Goal: Information Seeking & Learning: Learn about a topic

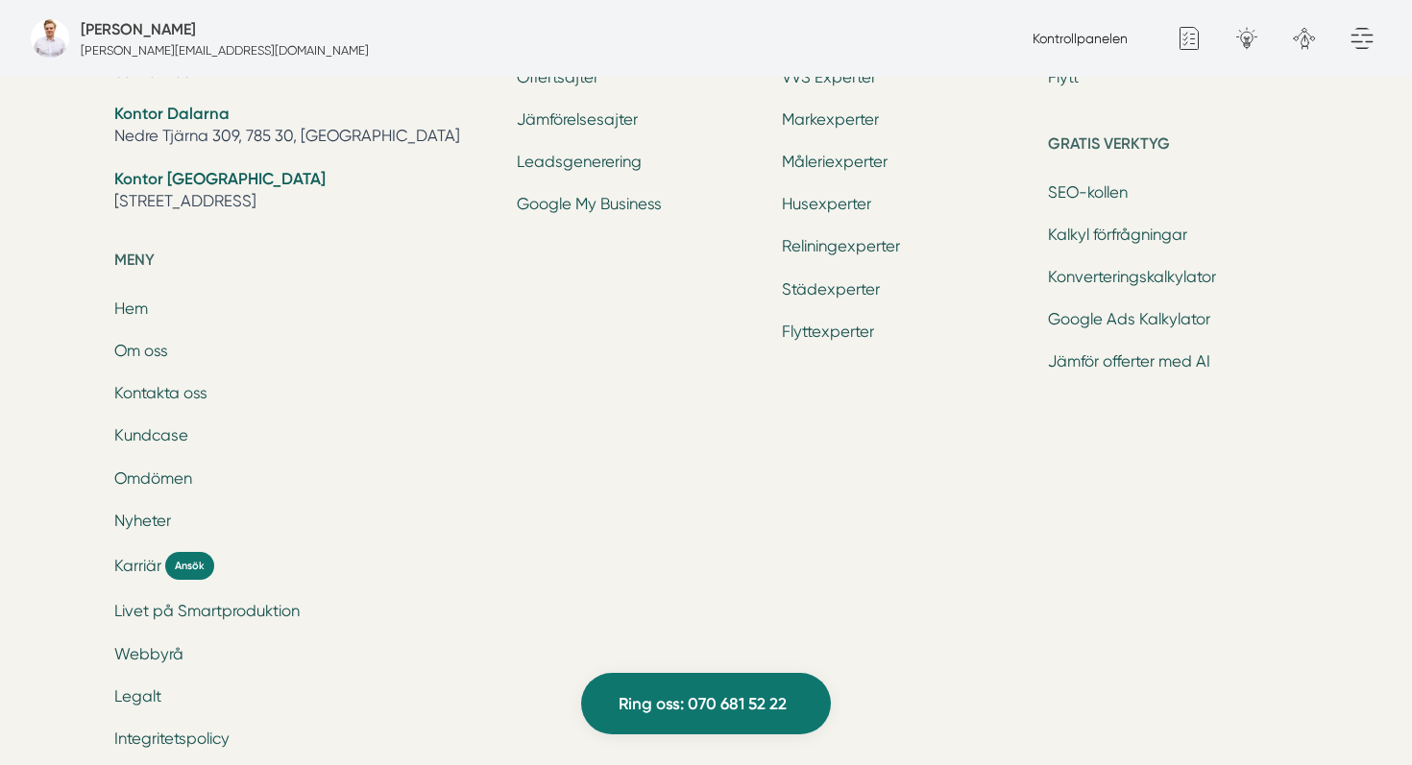
scroll to position [6534, 0]
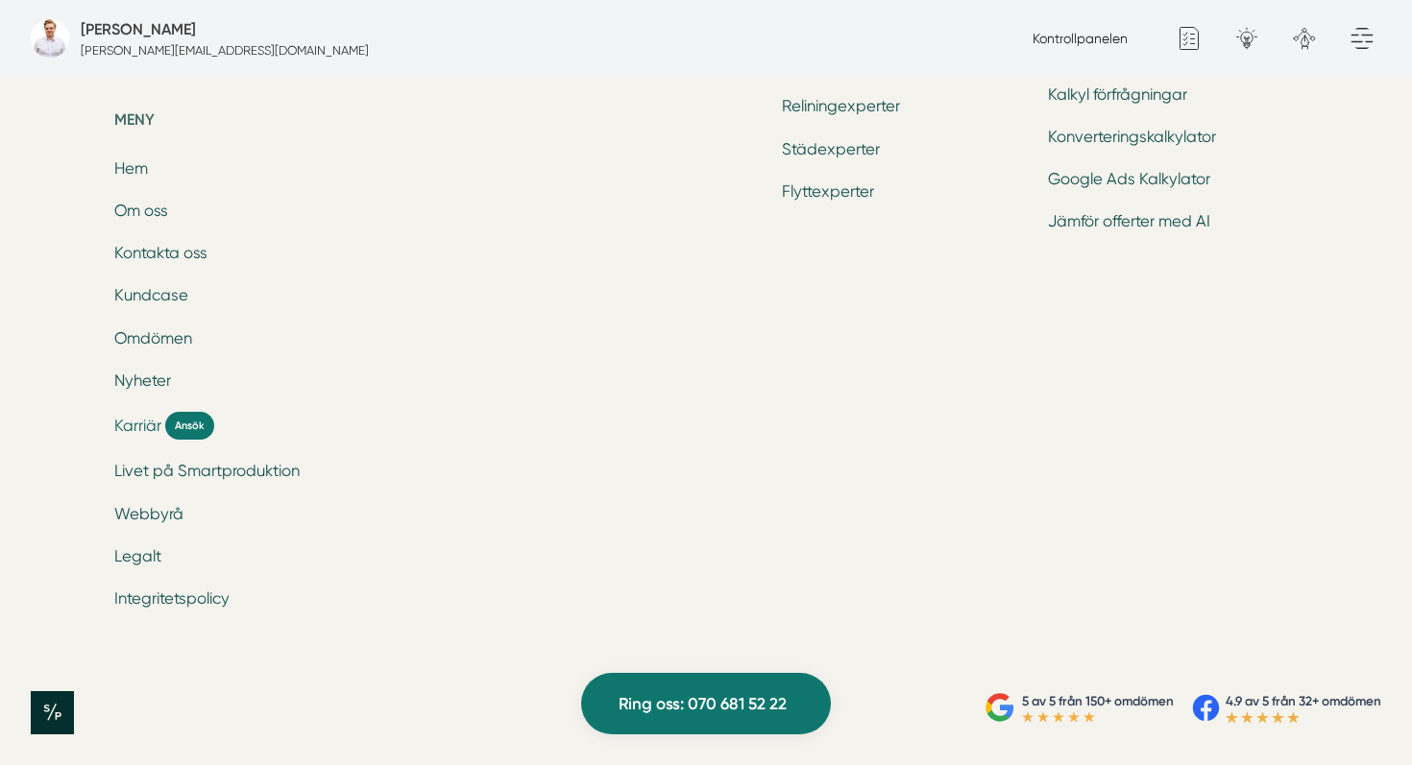
click at [147, 433] on span "Karriär" at bounding box center [137, 426] width 47 height 22
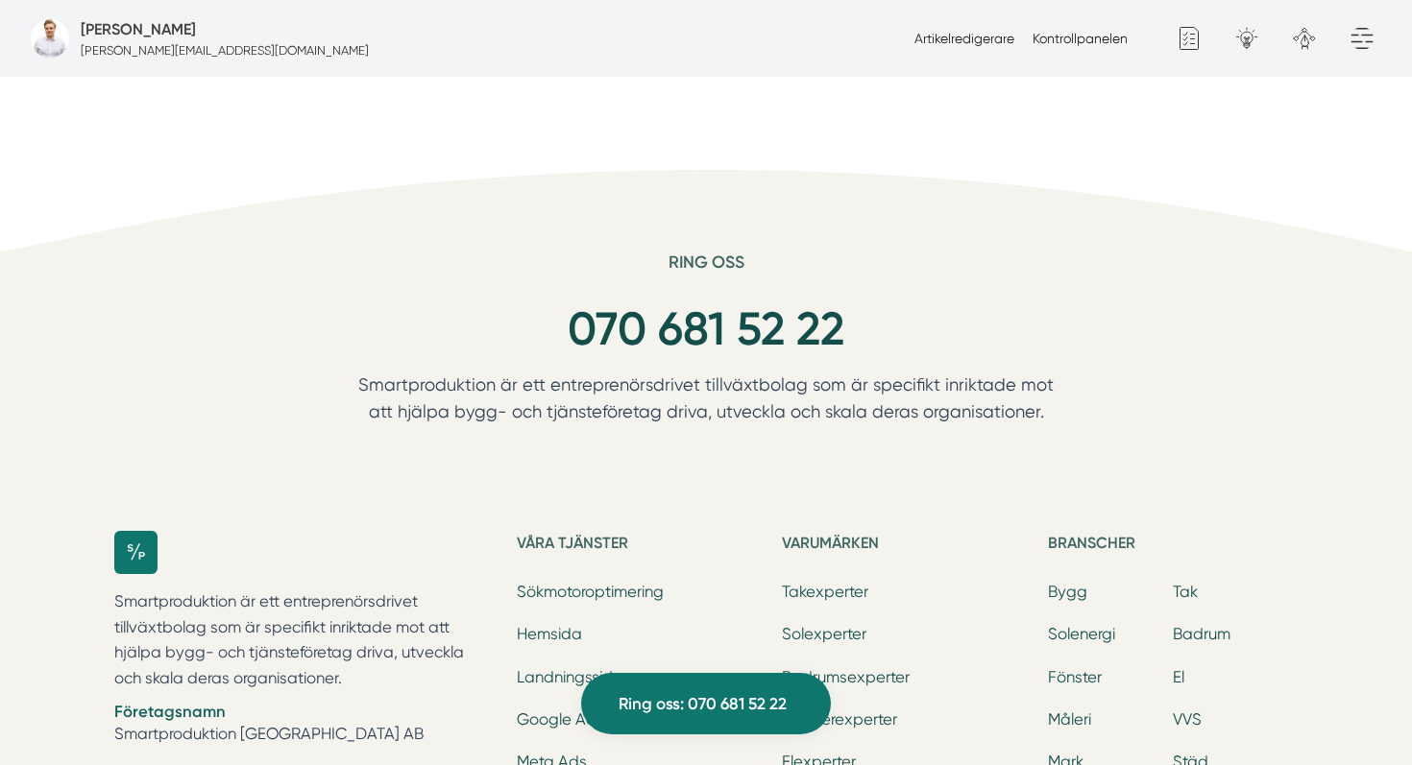
scroll to position [5566, 0]
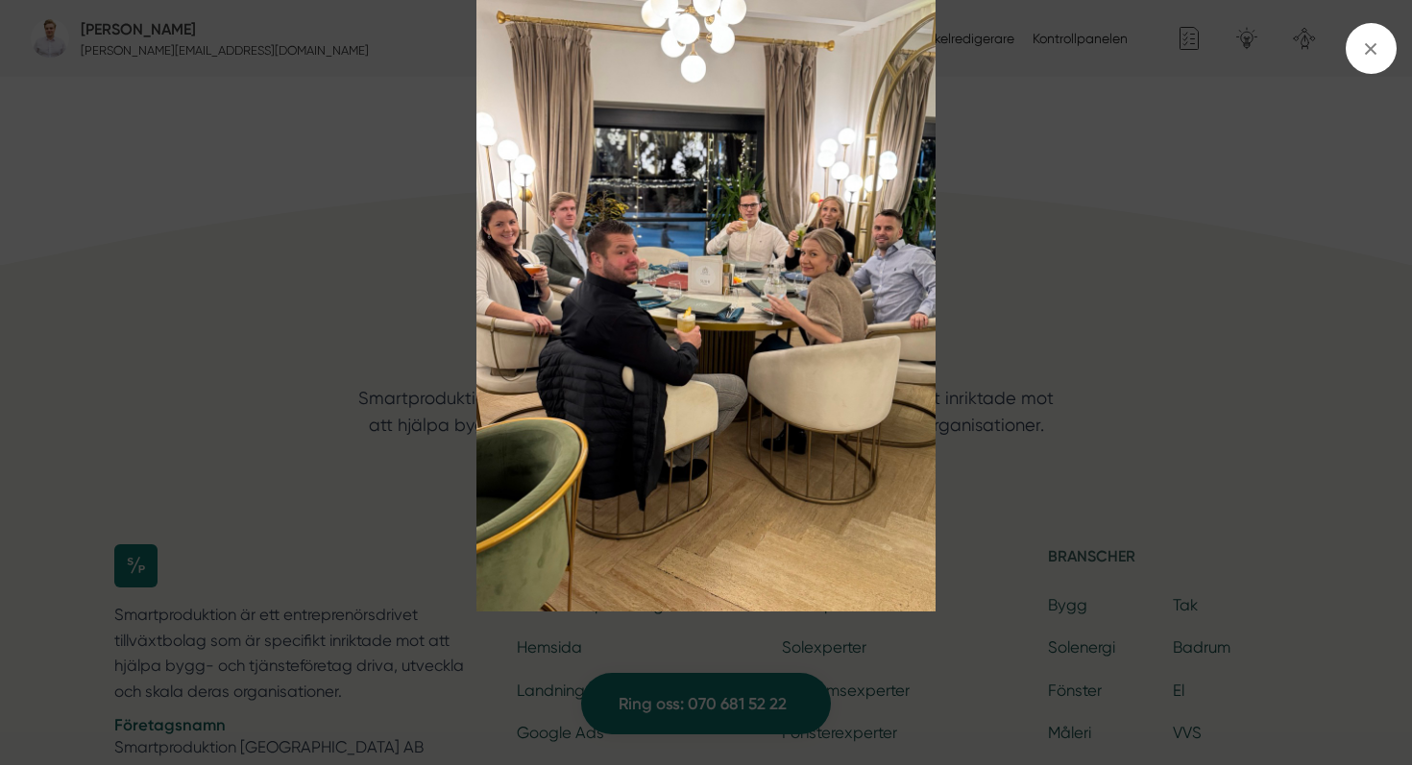
click at [978, 300] on img at bounding box center [706, 306] width 1059 height 613
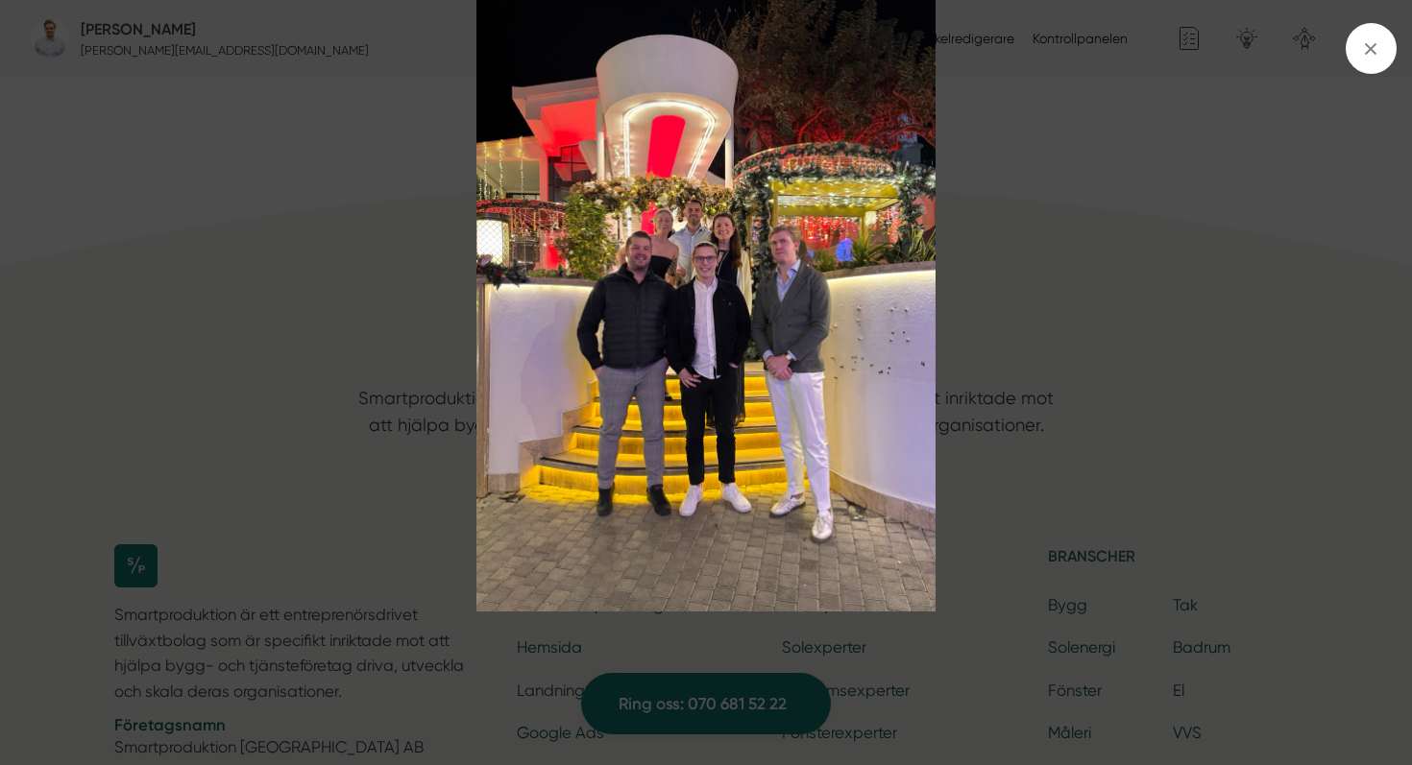
click at [949, 399] on img at bounding box center [706, 306] width 1059 height 613
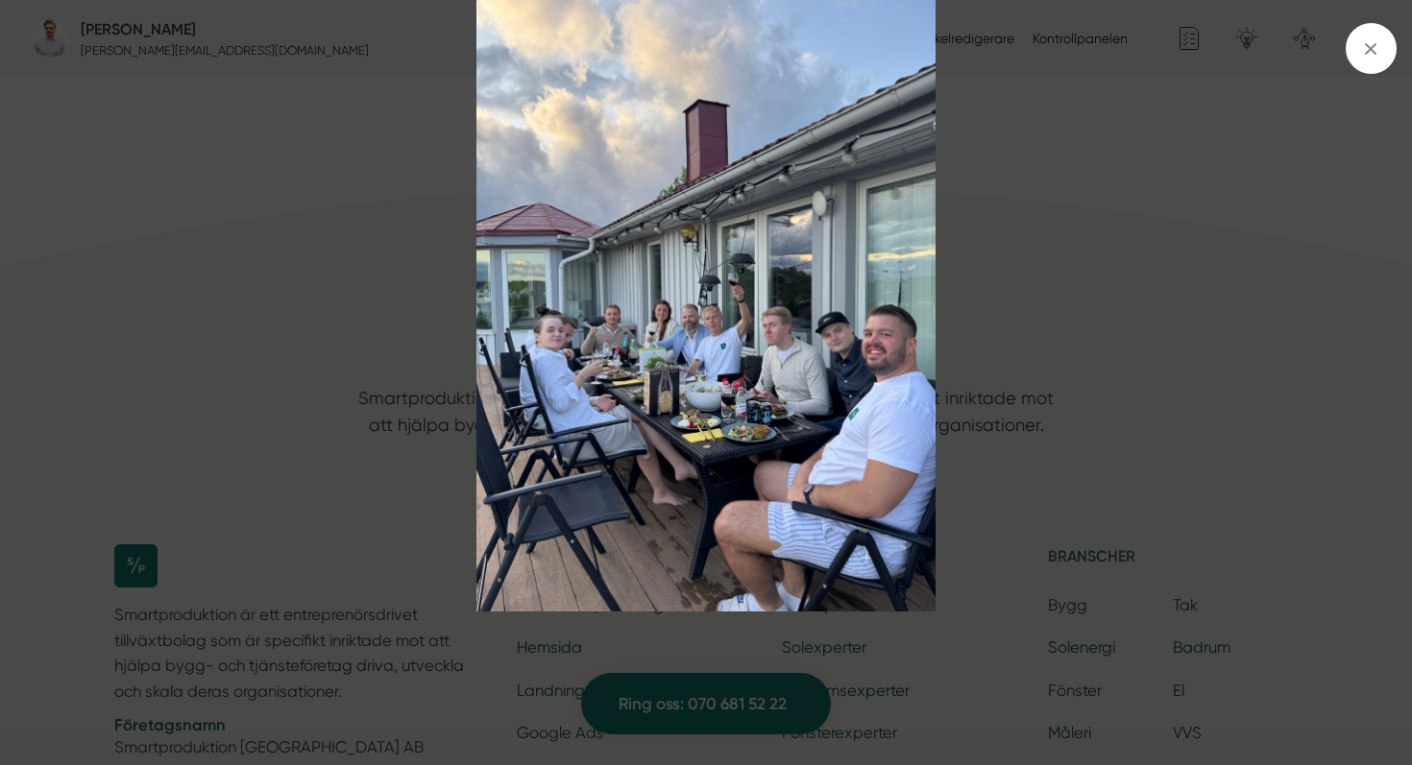
click at [1013, 425] on img at bounding box center [706, 306] width 1059 height 613
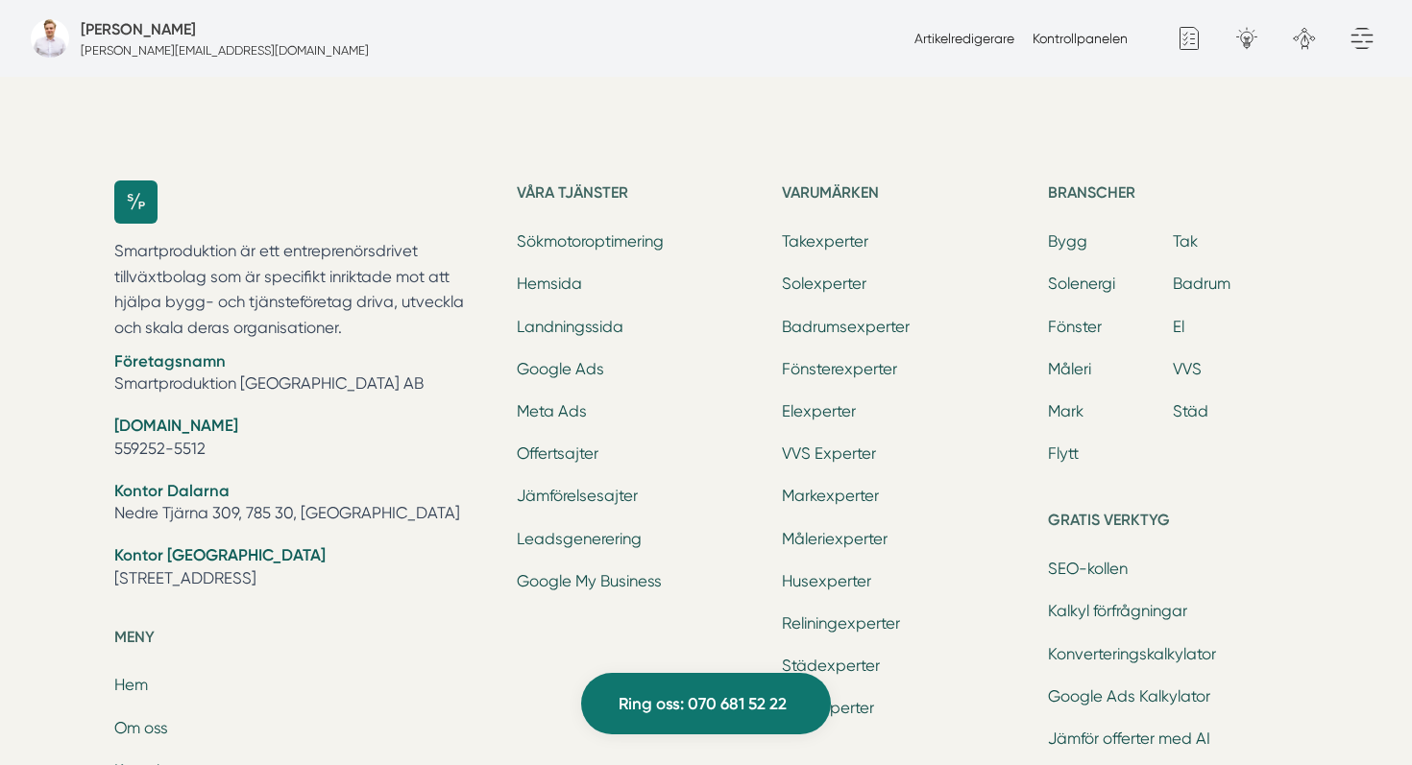
scroll to position [5943, 0]
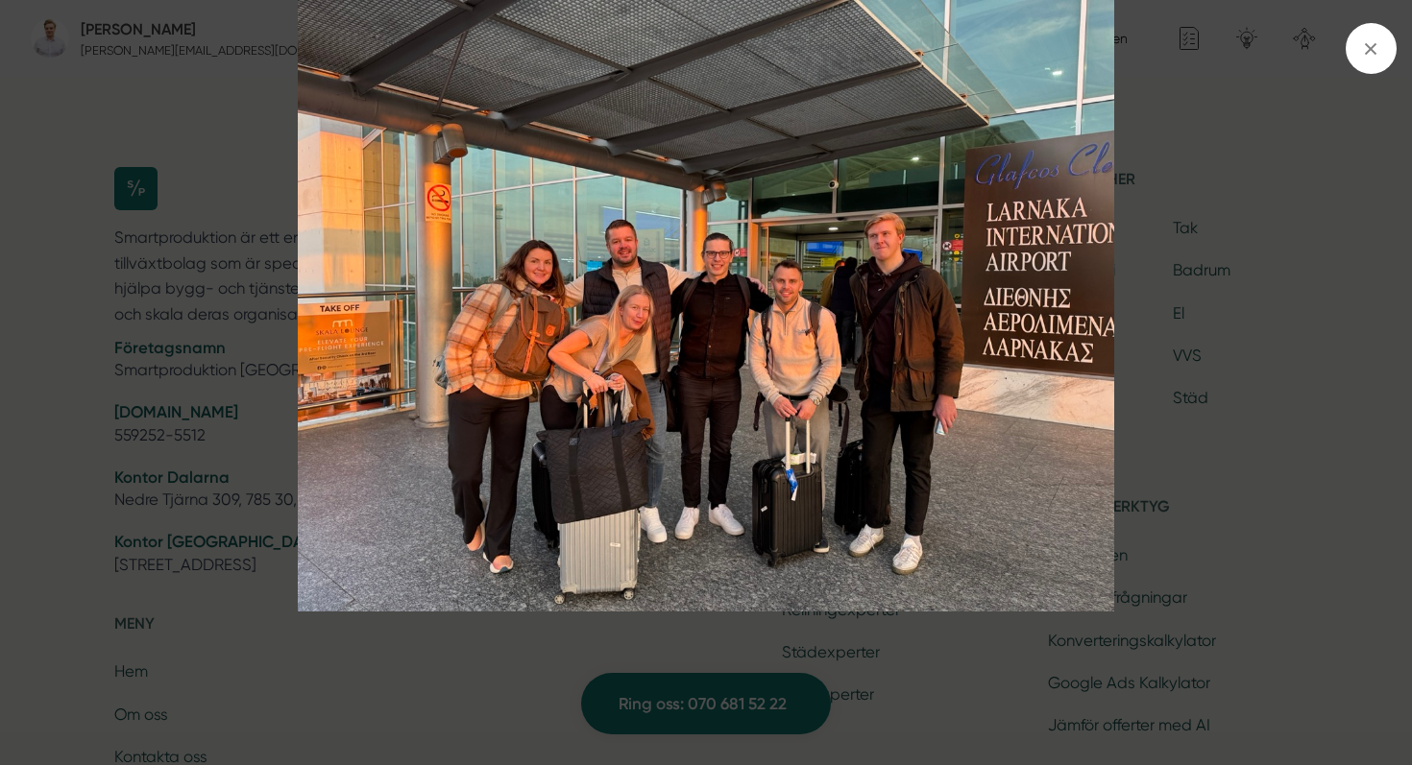
click at [900, 623] on div at bounding box center [706, 382] width 1412 height 765
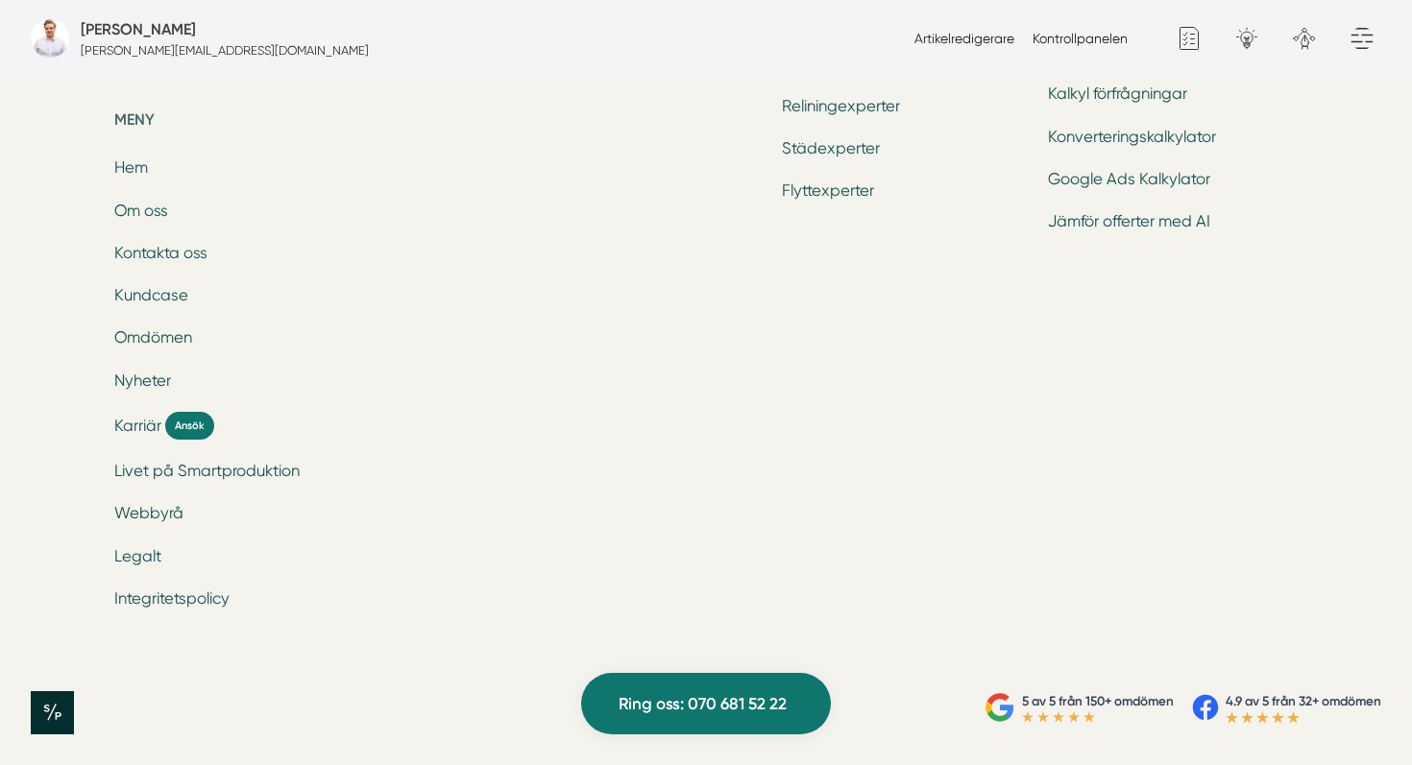
scroll to position [6494, 0]
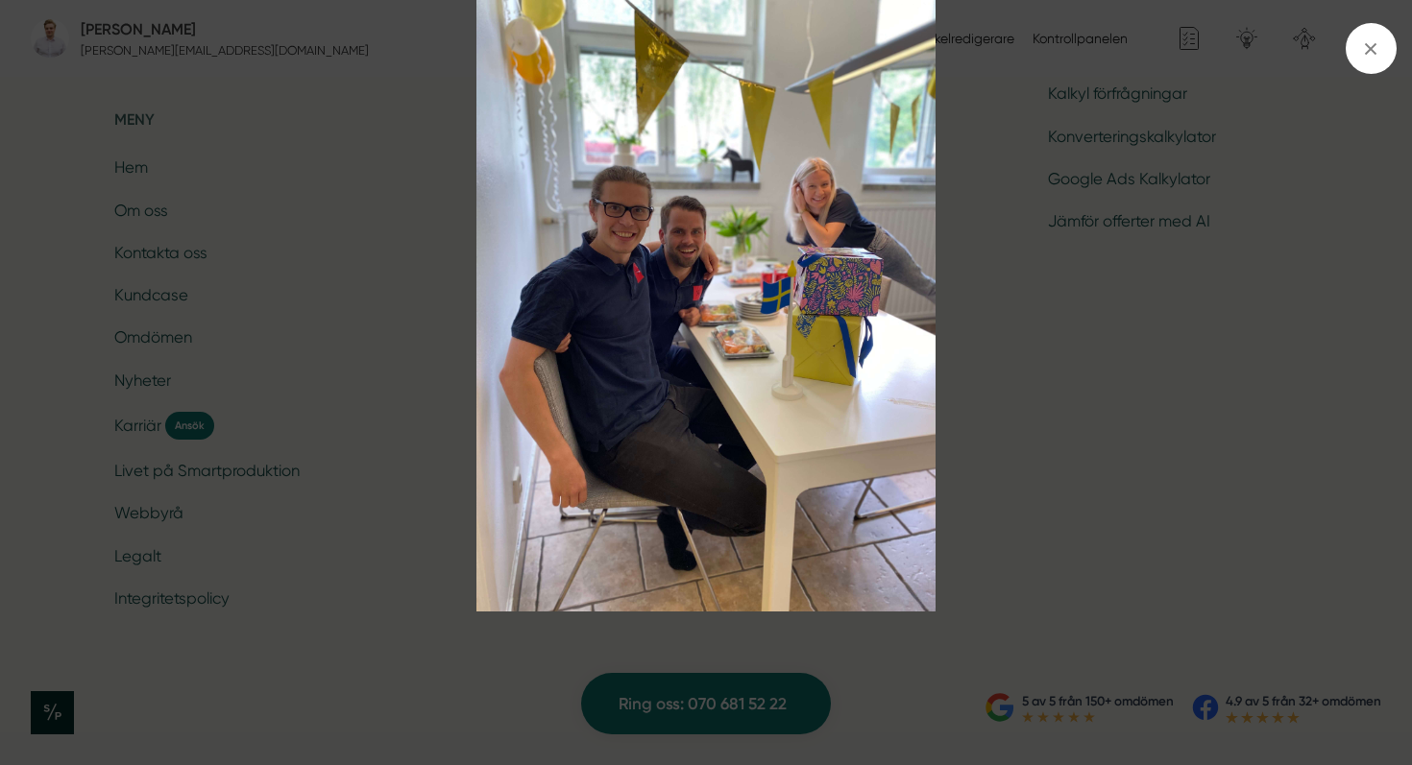
click at [408, 423] on img at bounding box center [706, 306] width 1059 height 613
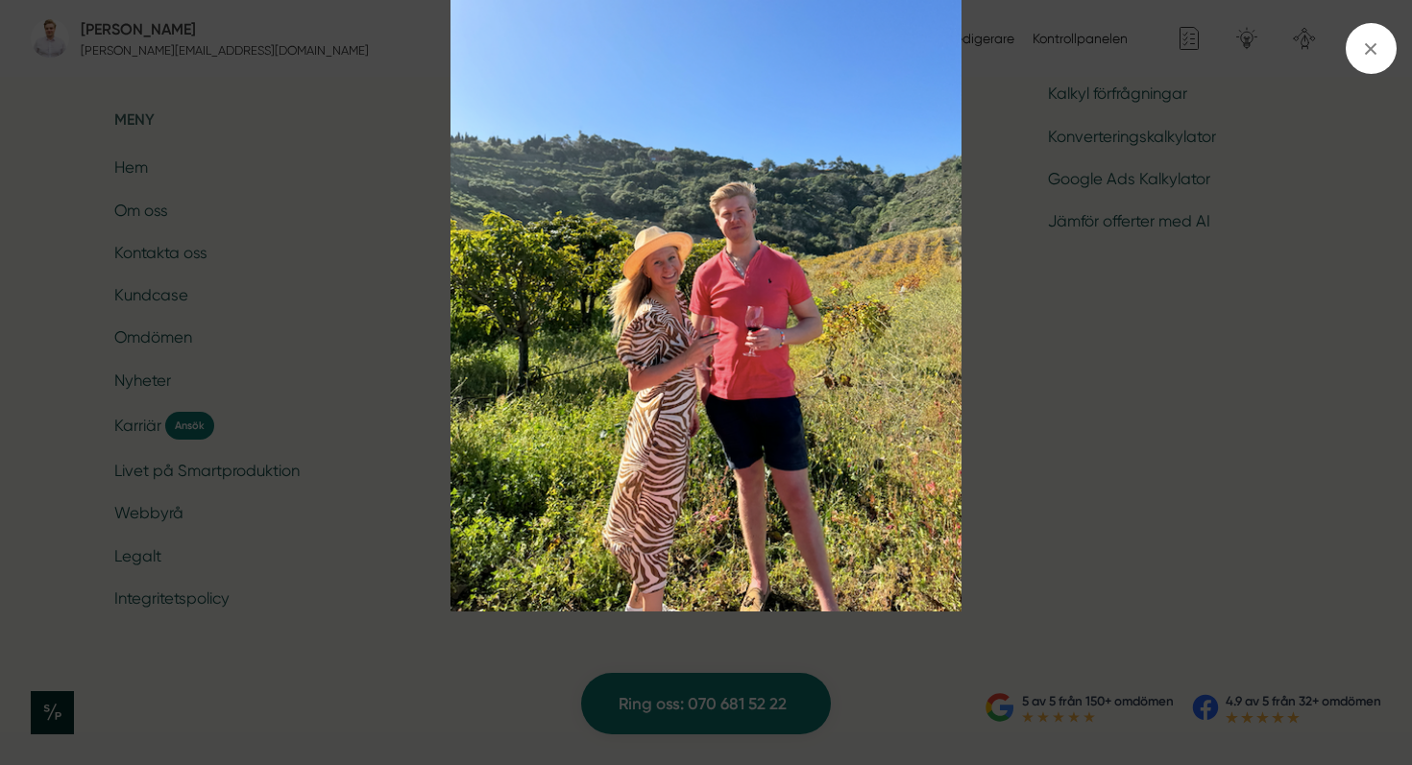
click at [984, 409] on img at bounding box center [706, 306] width 1059 height 613
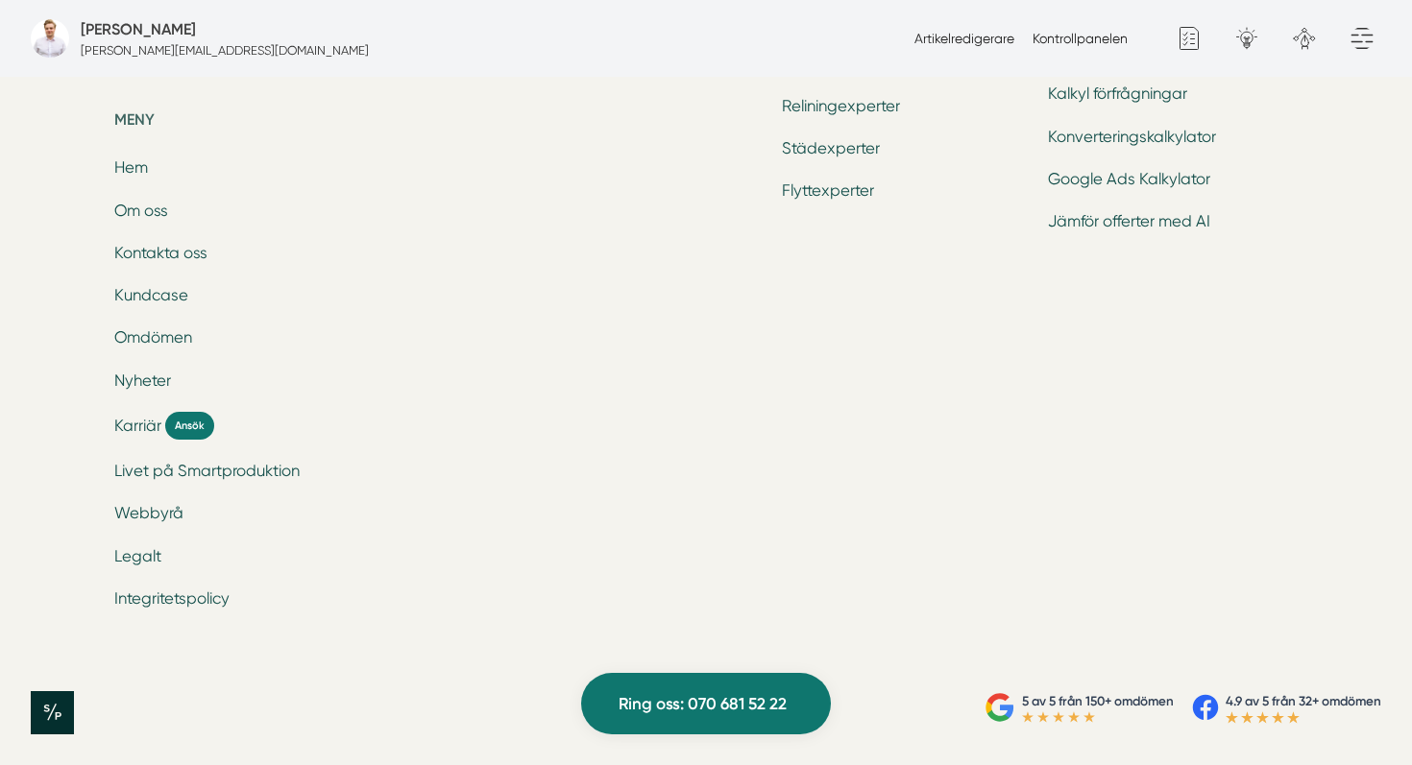
scroll to position [6921, 0]
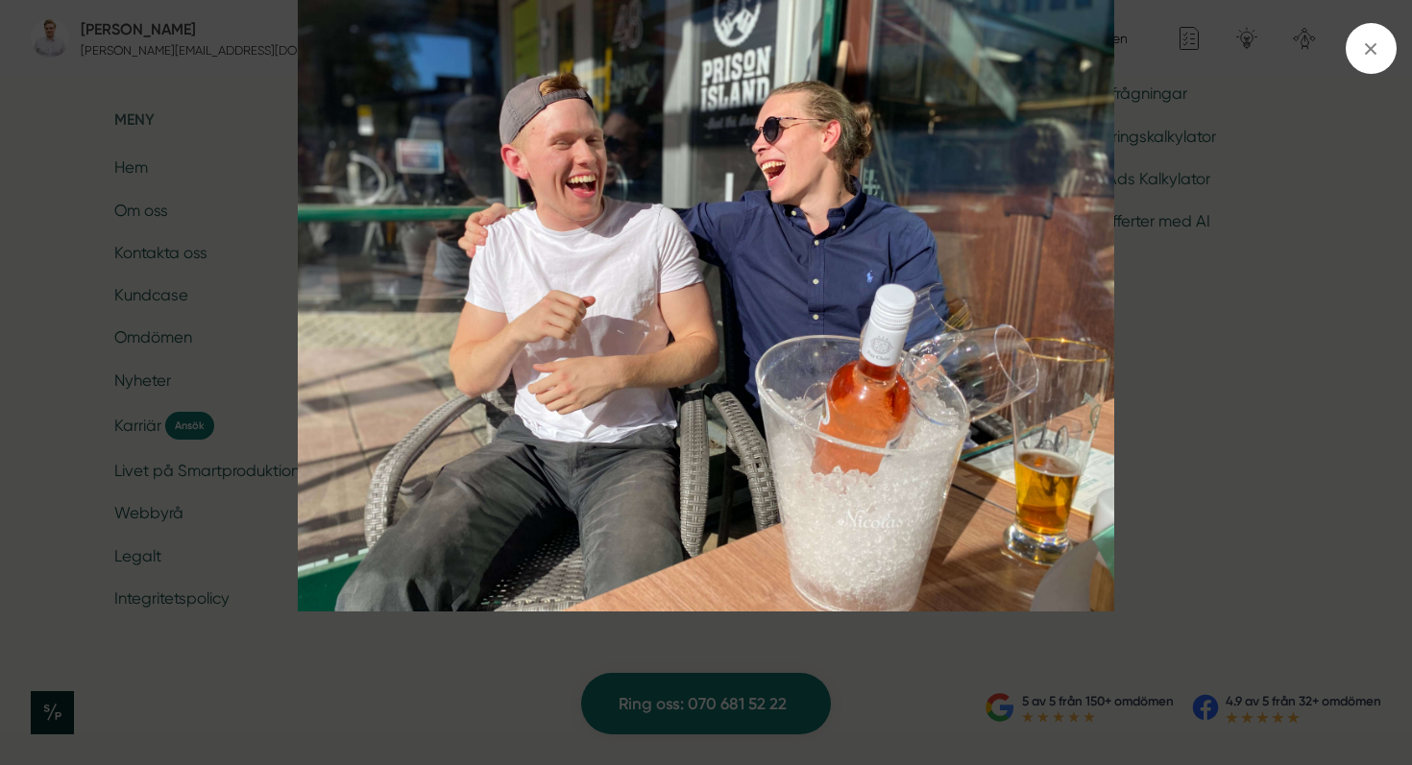
click at [157, 207] on div at bounding box center [706, 382] width 1412 height 765
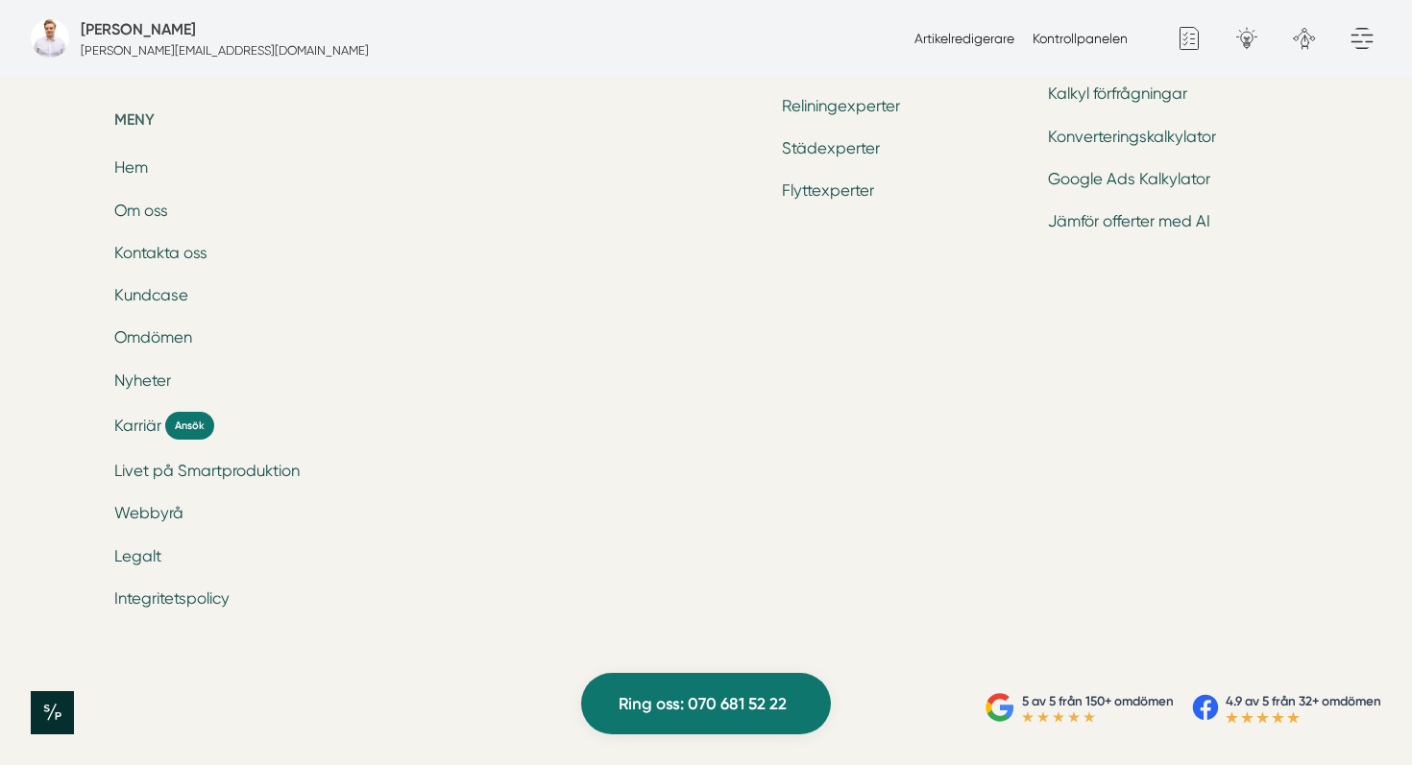
scroll to position [7109, 0]
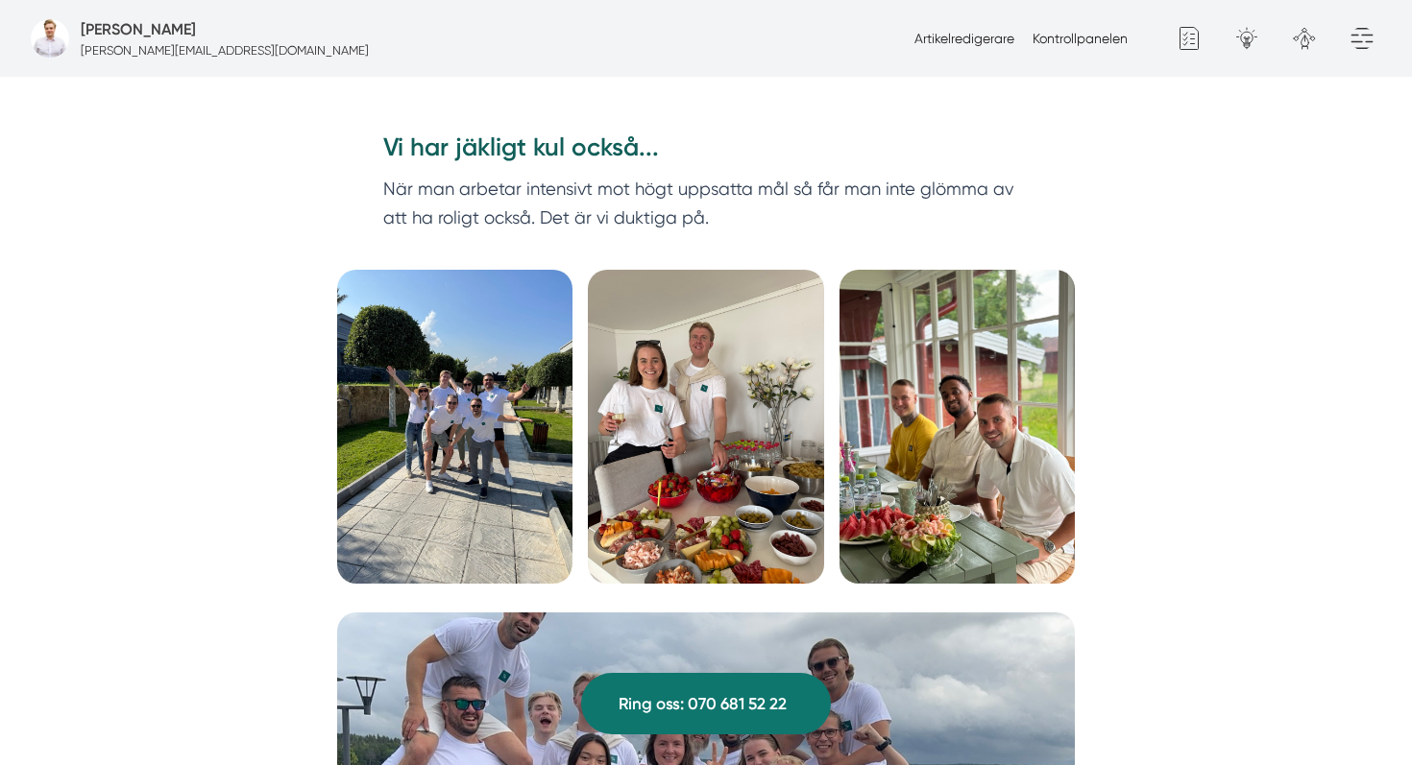
scroll to position [2165, 0]
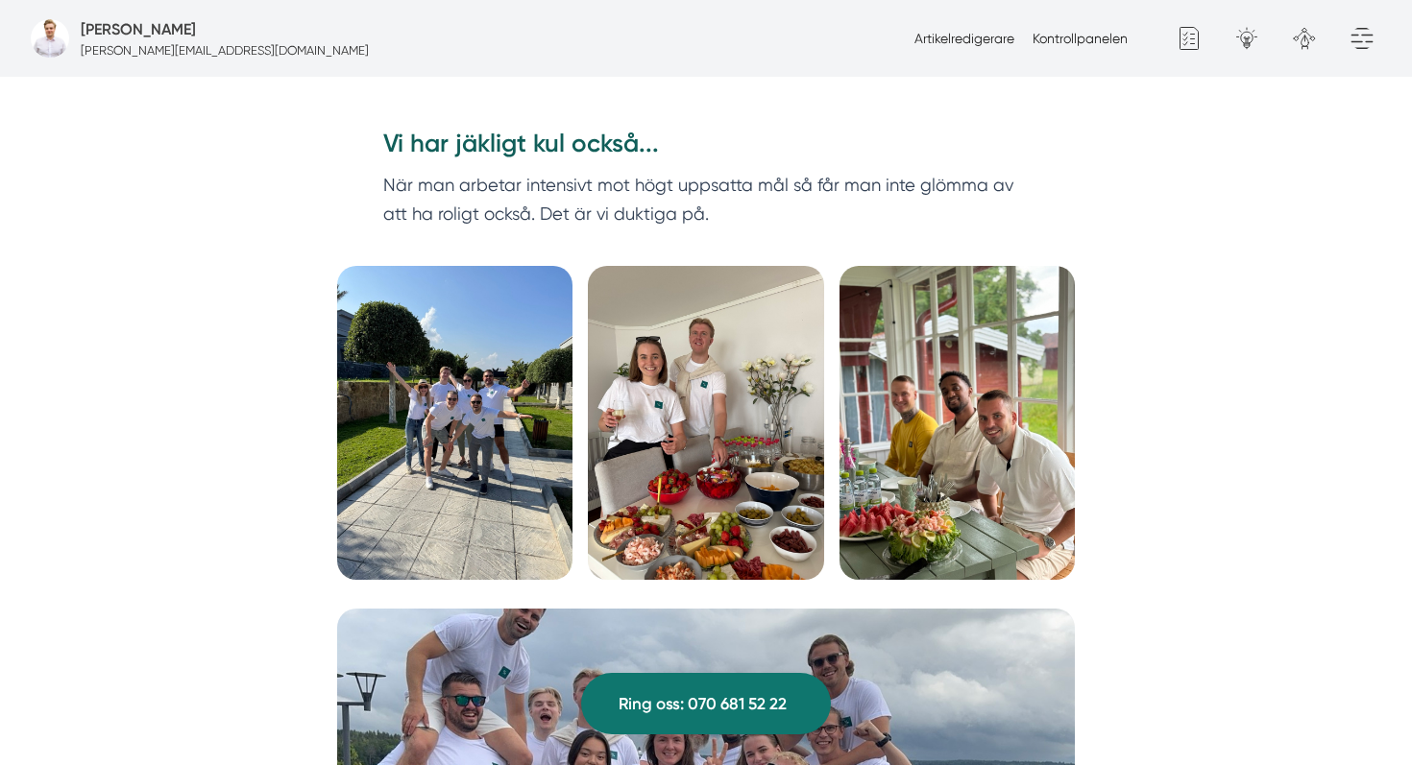
click at [504, 407] on img at bounding box center [454, 423] width 235 height 314
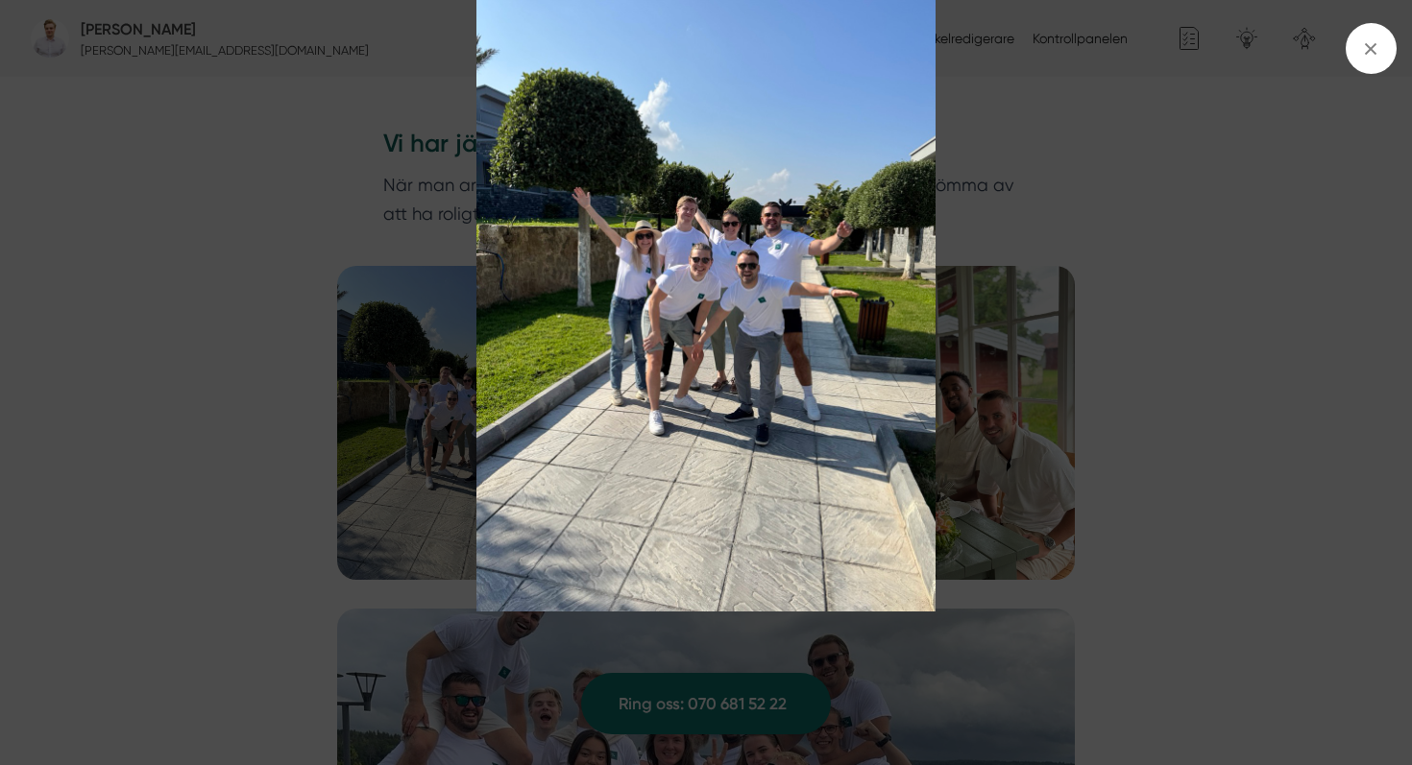
click at [995, 409] on img at bounding box center [706, 306] width 1059 height 613
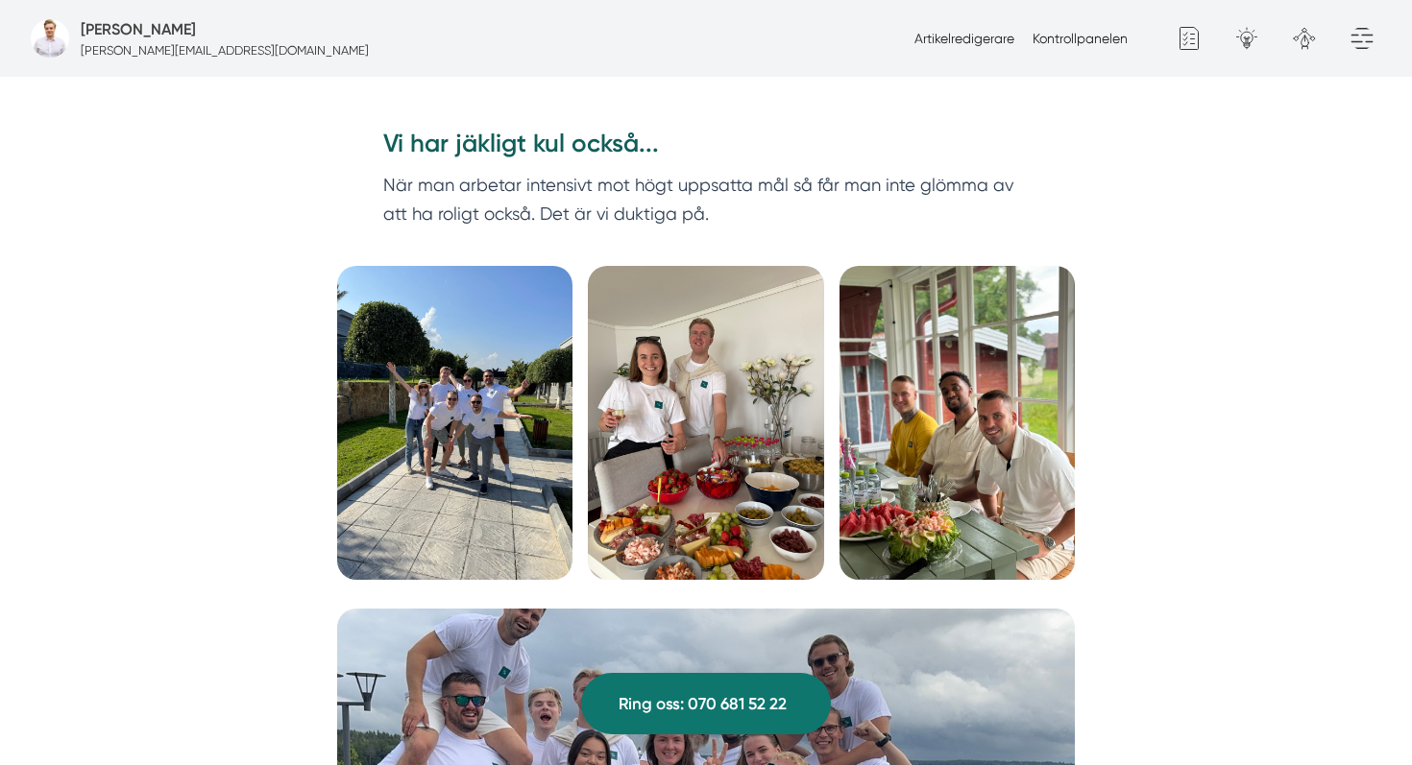
click at [729, 427] on img at bounding box center [705, 423] width 235 height 314
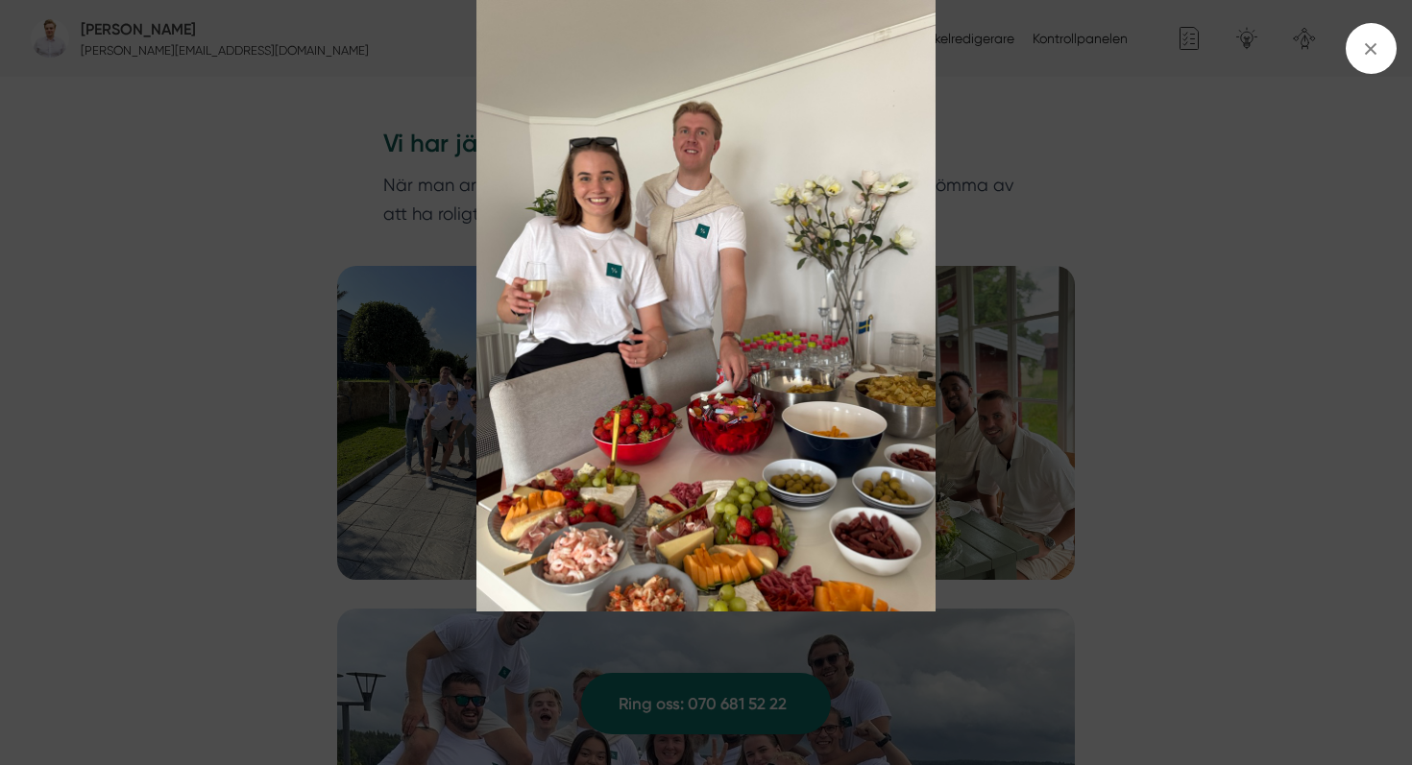
click at [974, 379] on img at bounding box center [706, 306] width 1059 height 613
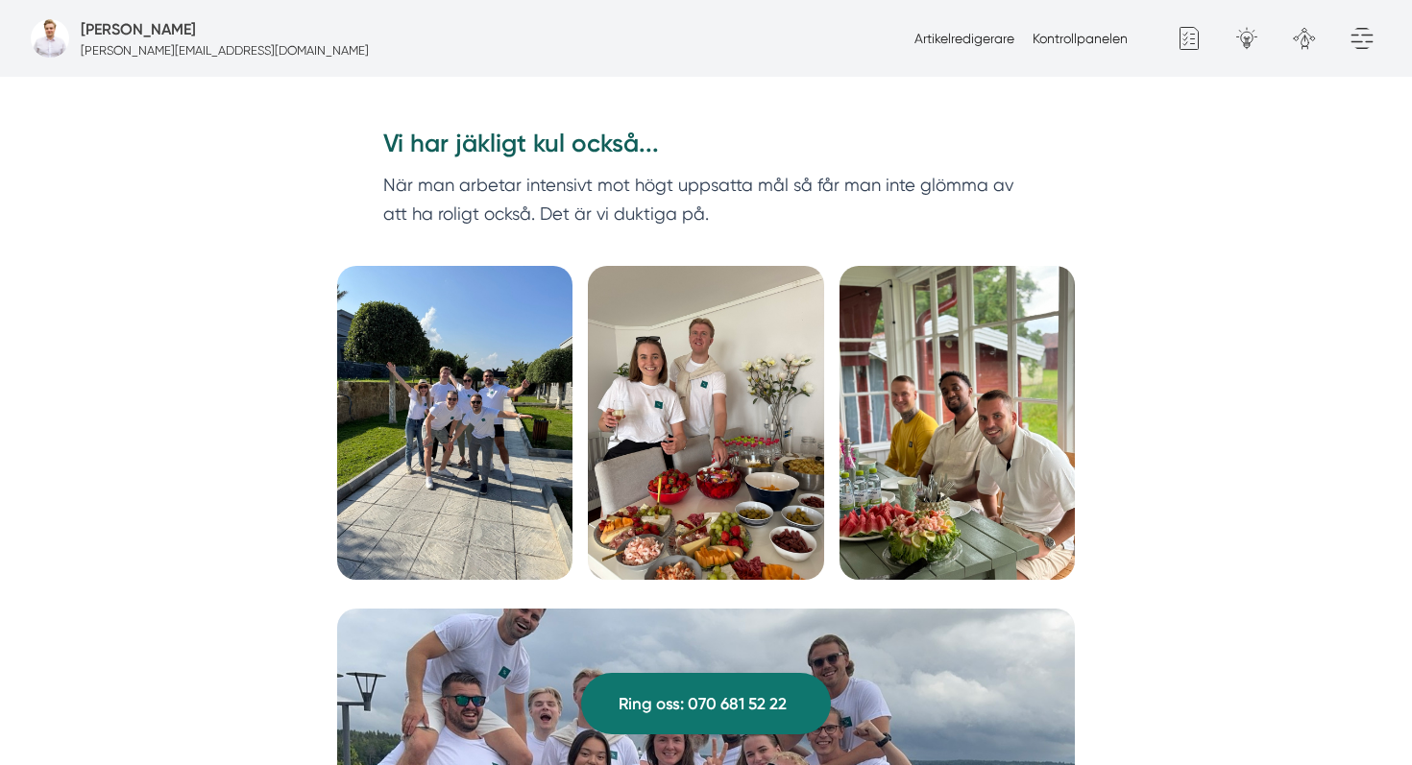
click at [974, 379] on img at bounding box center [956, 423] width 235 height 314
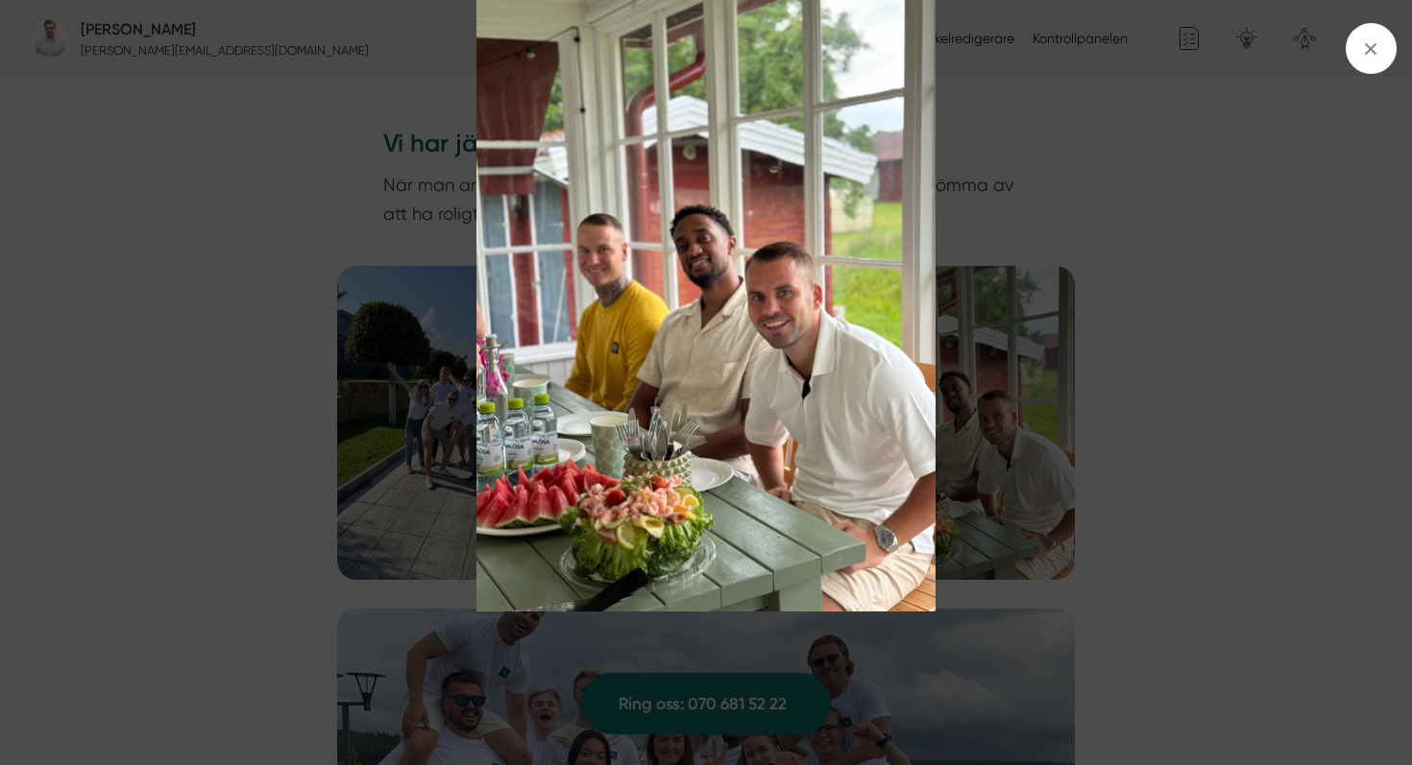
click at [974, 378] on img at bounding box center [706, 306] width 1059 height 613
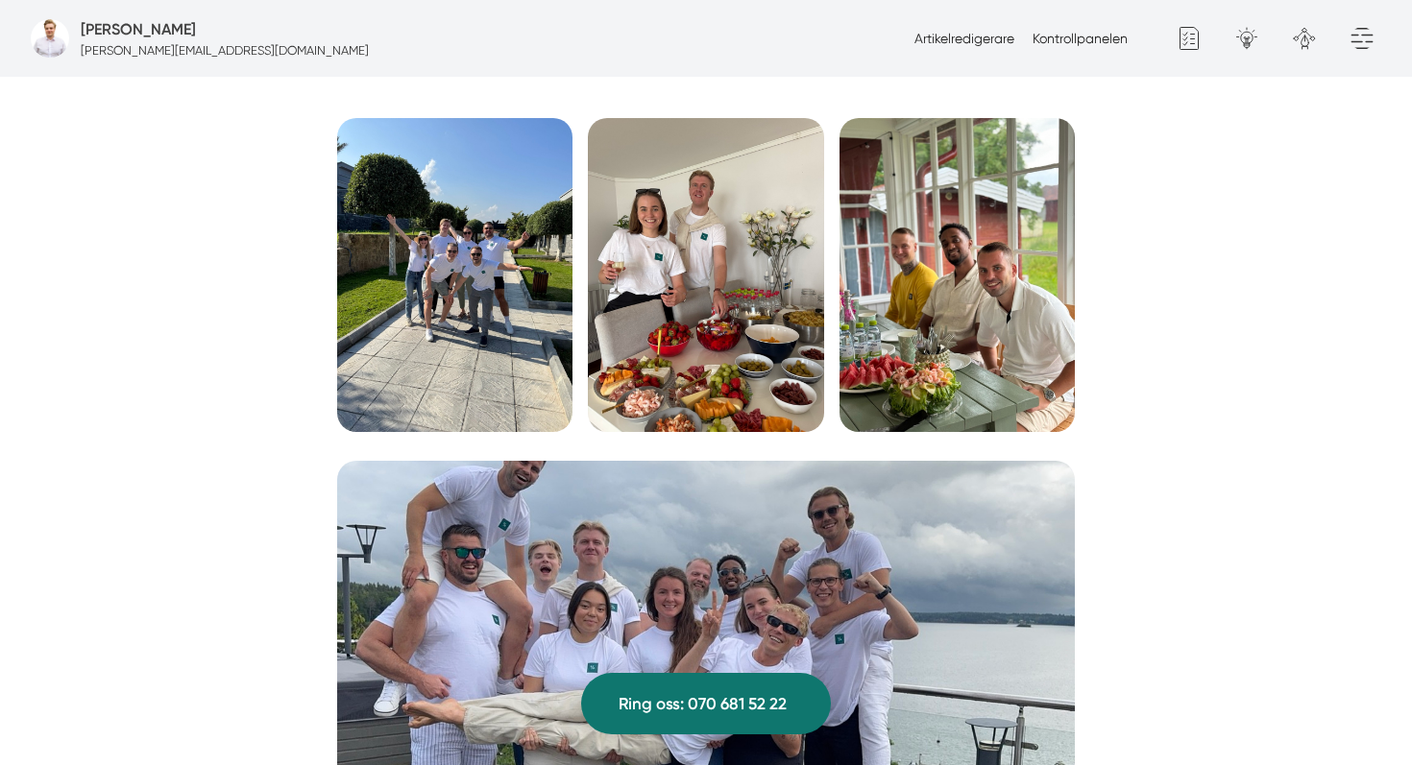
scroll to position [2376, 0]
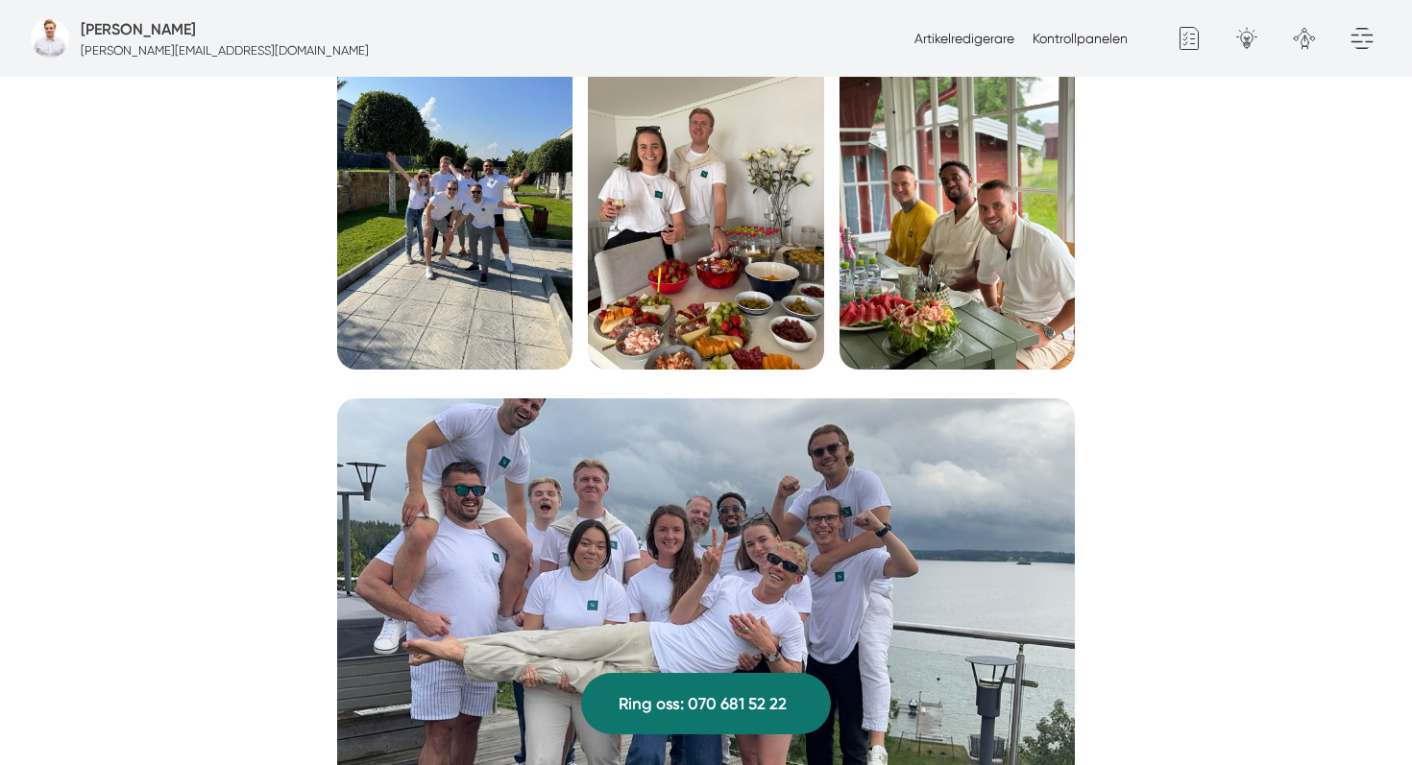
click at [863, 509] on img at bounding box center [705, 620] width 737 height 442
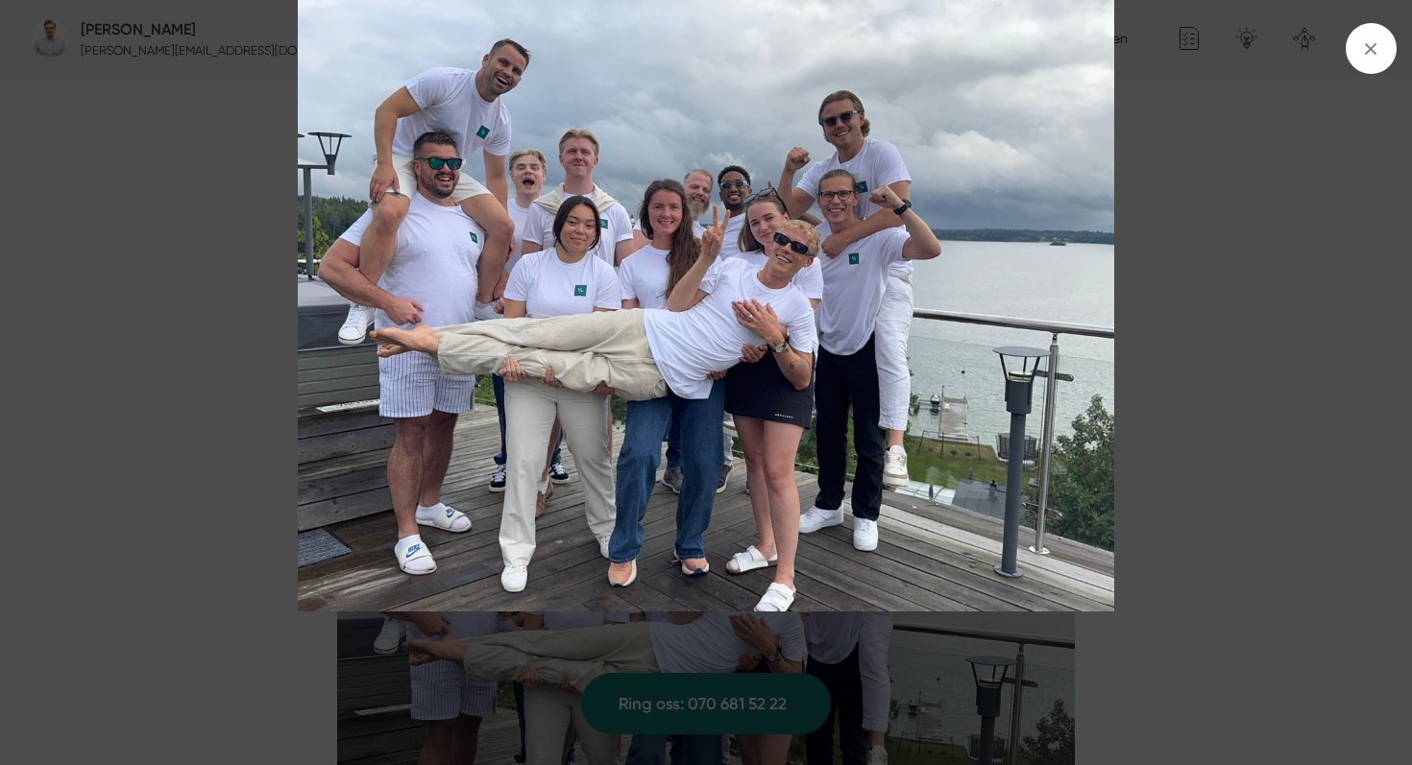
click at [911, 642] on div at bounding box center [706, 382] width 1412 height 765
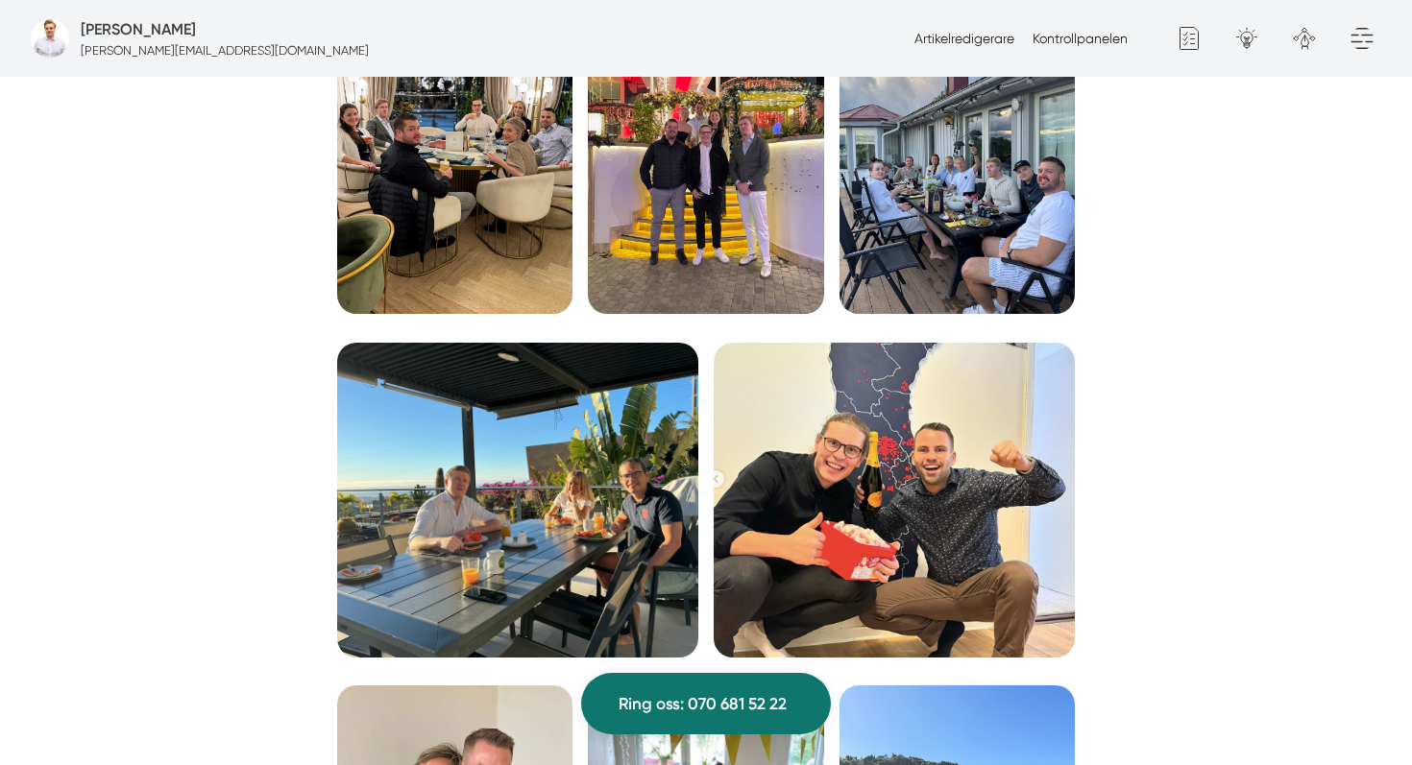
scroll to position [3249, 0]
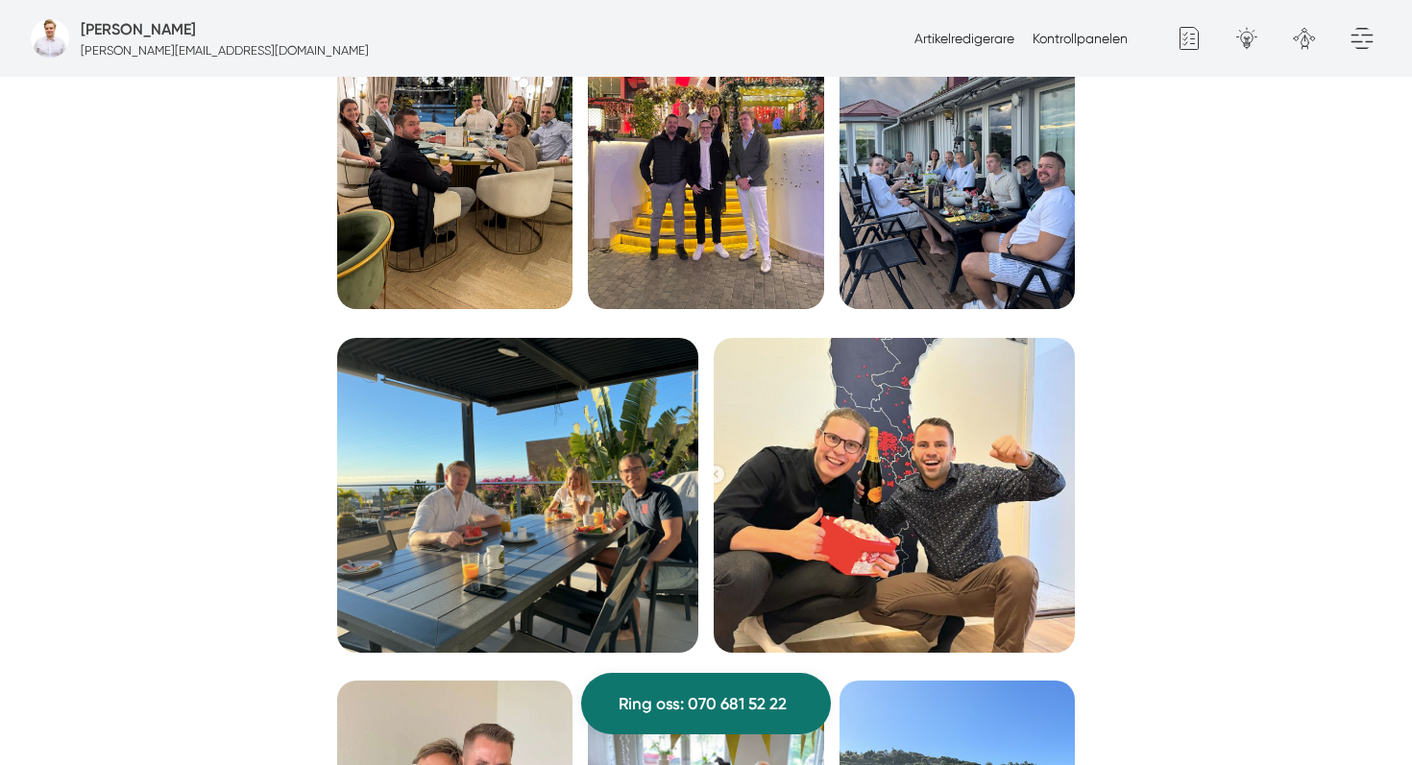
click at [940, 159] on img at bounding box center [956, 152] width 235 height 314
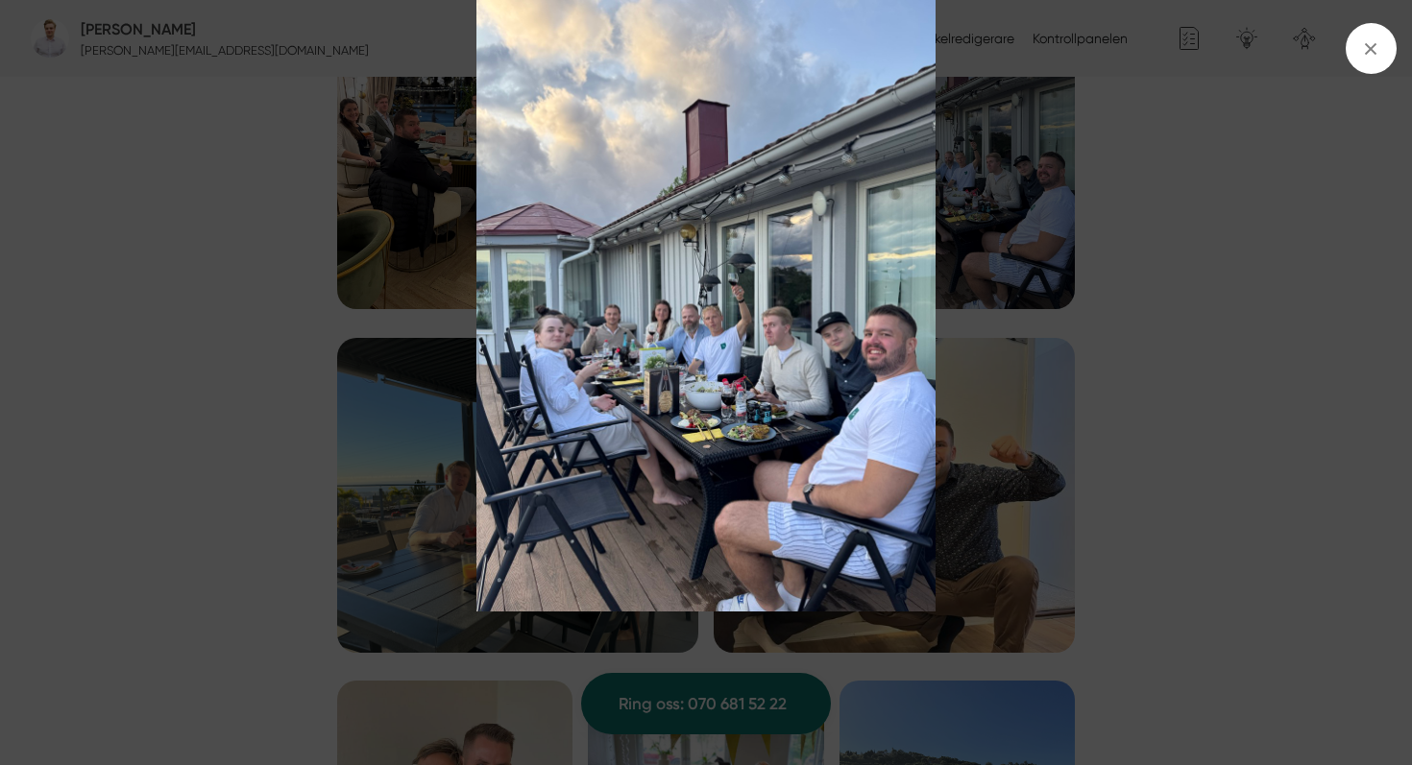
click at [1002, 423] on img at bounding box center [706, 306] width 1059 height 613
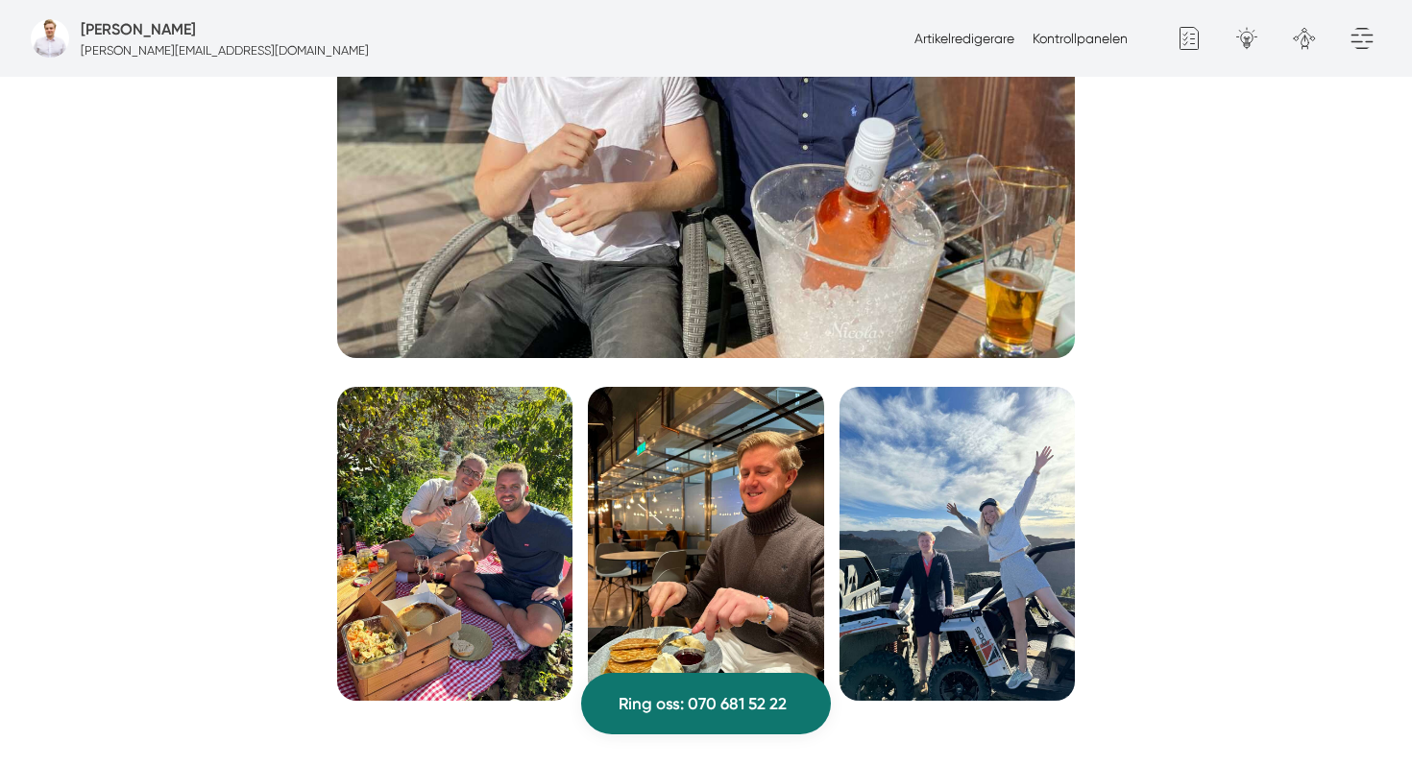
scroll to position [4495, 0]
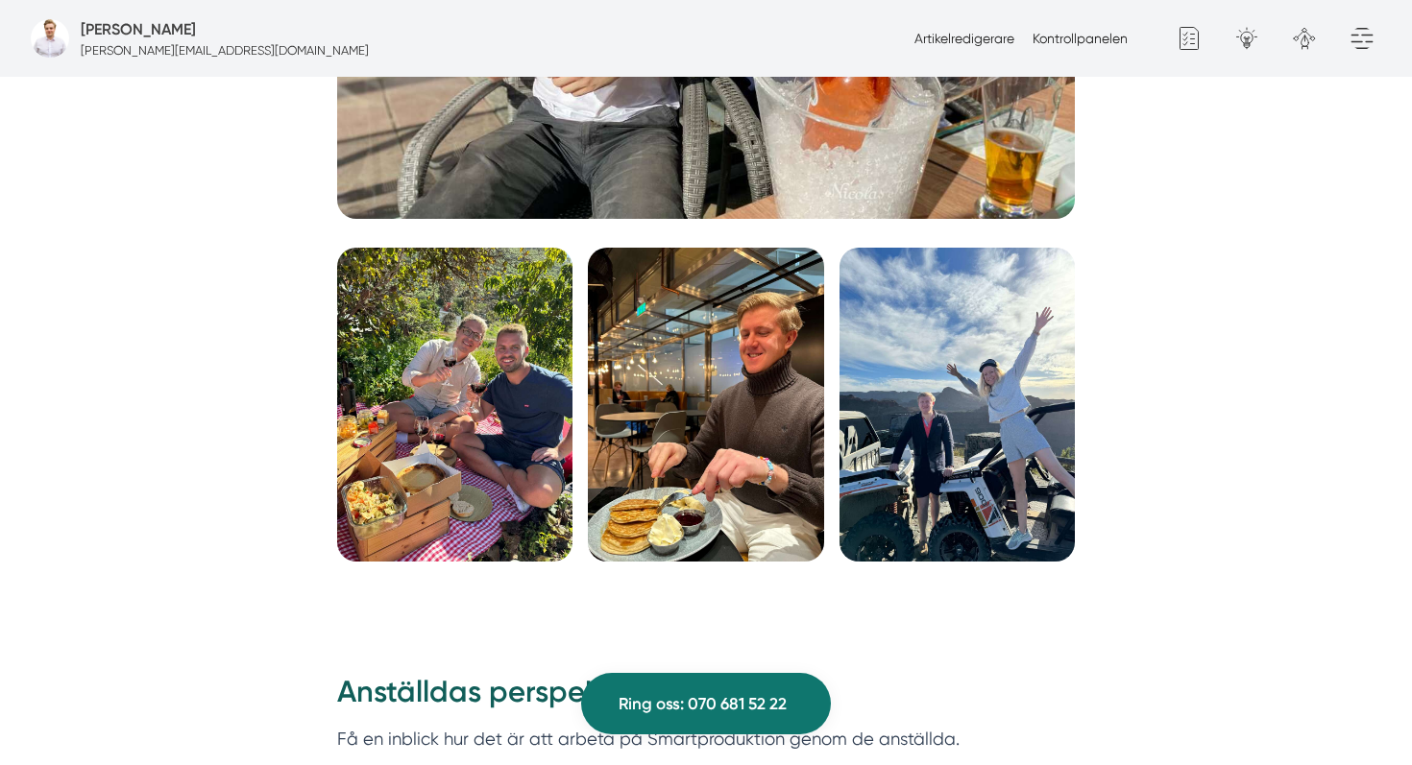
click at [1002, 437] on img at bounding box center [956, 405] width 235 height 314
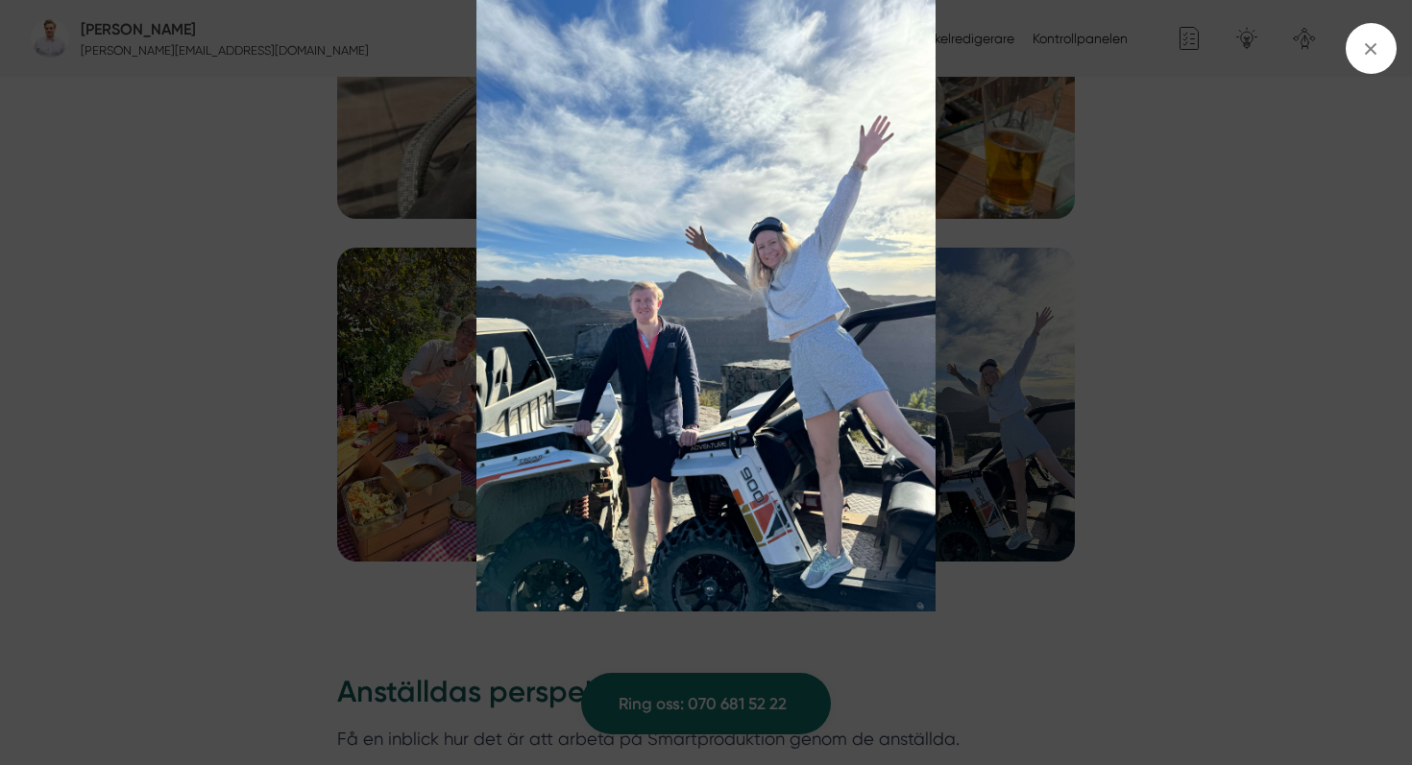
click at [980, 454] on img at bounding box center [706, 306] width 1059 height 613
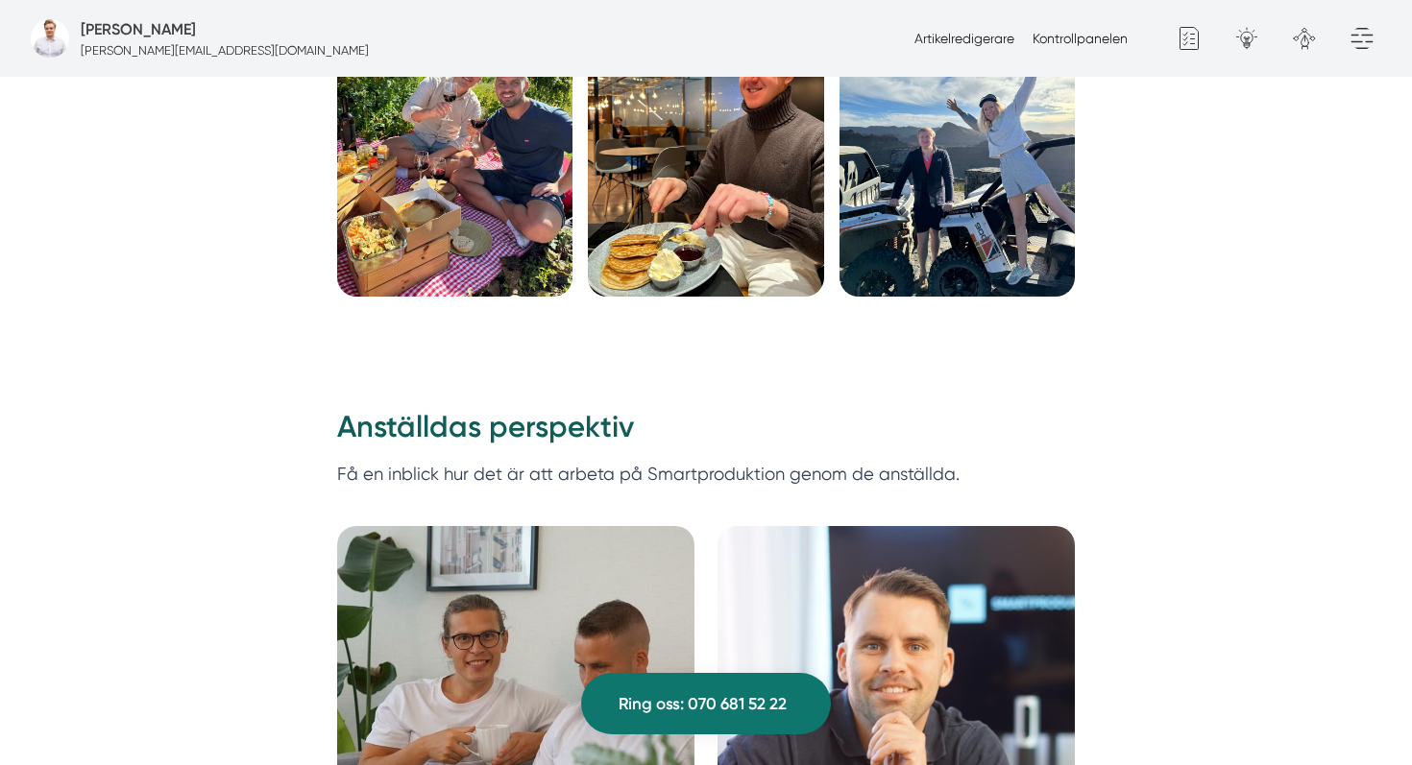
scroll to position [4770, 0]
